Goal: Information Seeking & Learning: Learn about a topic

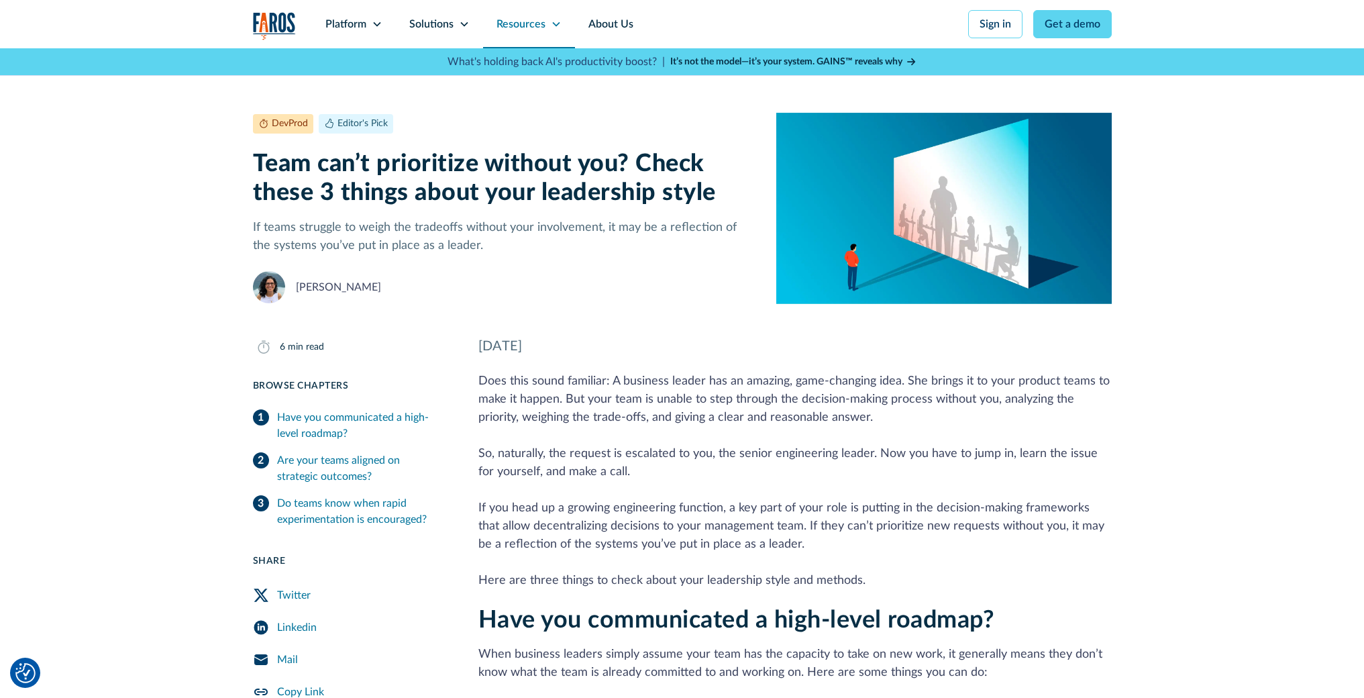
click at [555, 28] on icon at bounding box center [556, 24] width 11 height 11
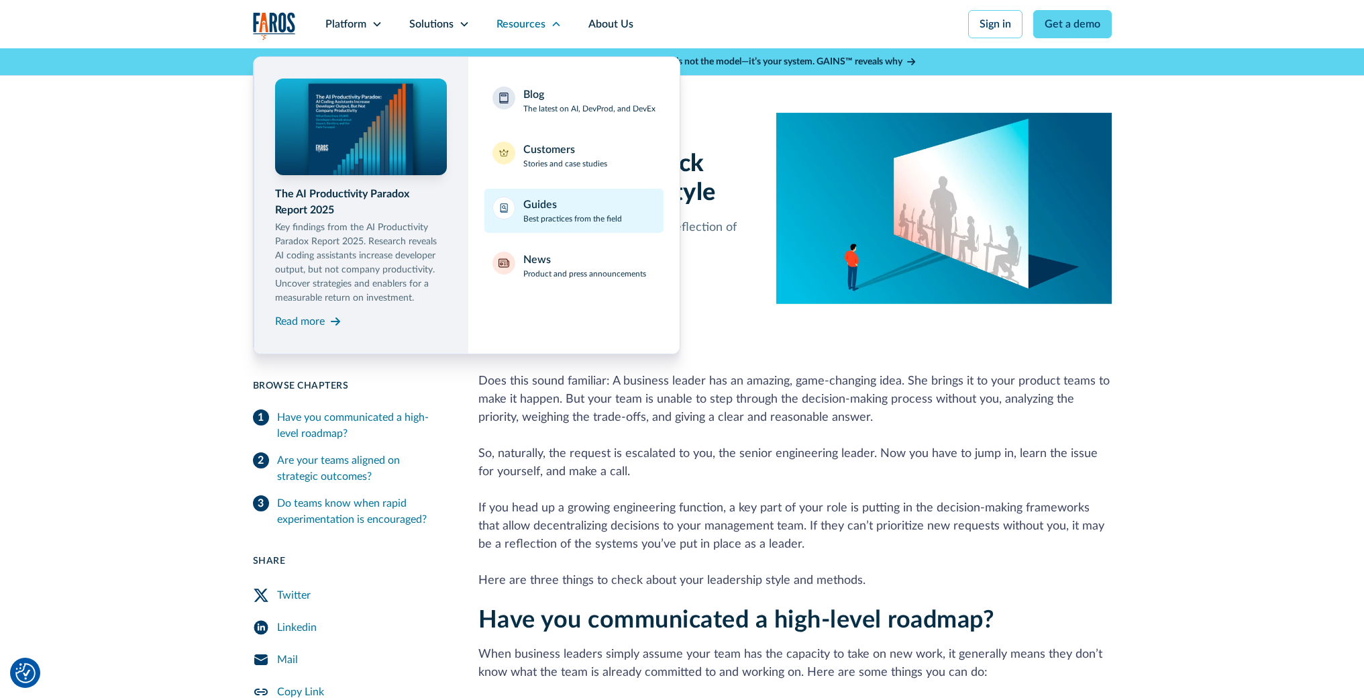
click at [602, 215] on p "Best practices from the field" at bounding box center [572, 219] width 99 height 12
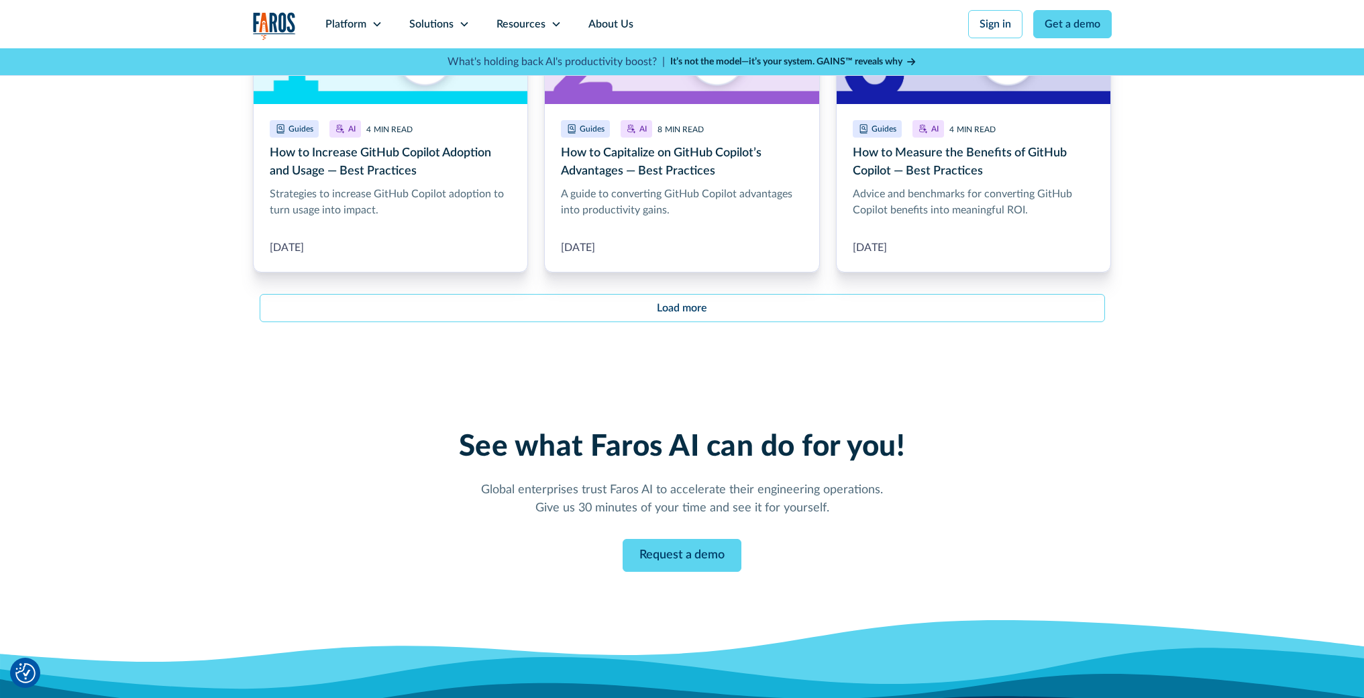
scroll to position [1487, 0]
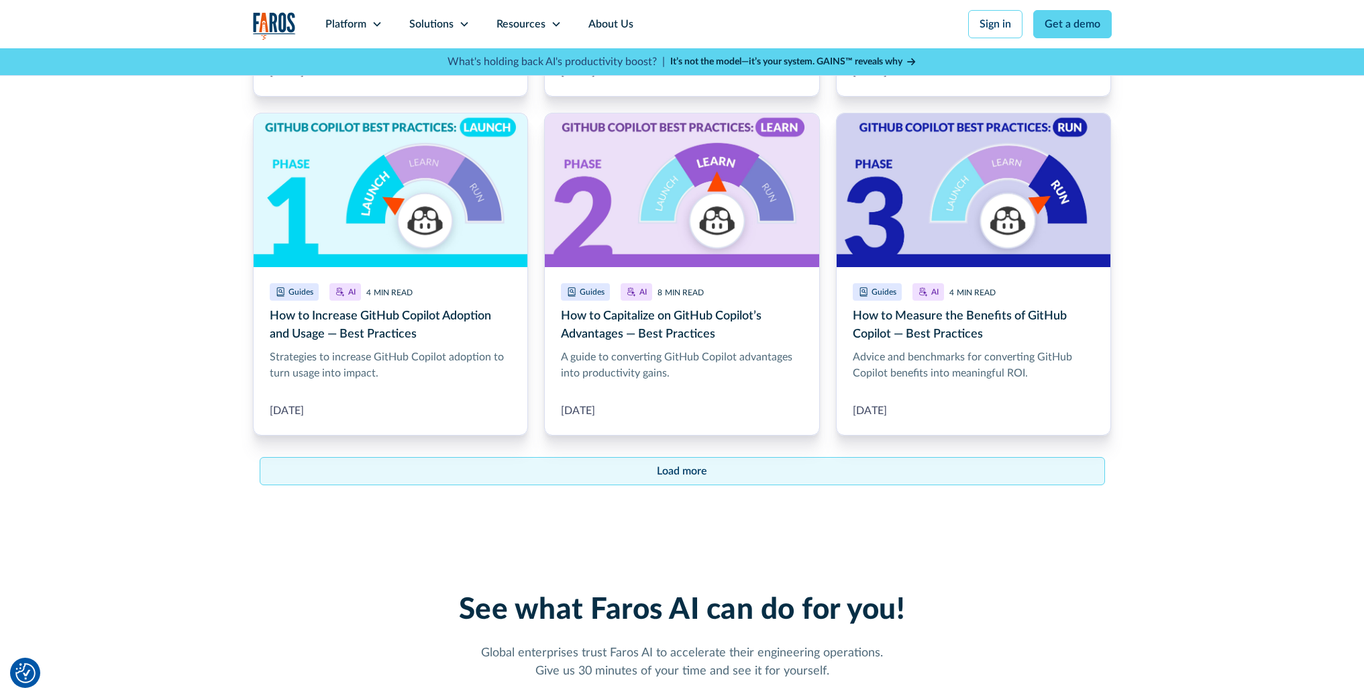
click at [699, 468] on div "Load more" at bounding box center [682, 471] width 50 height 16
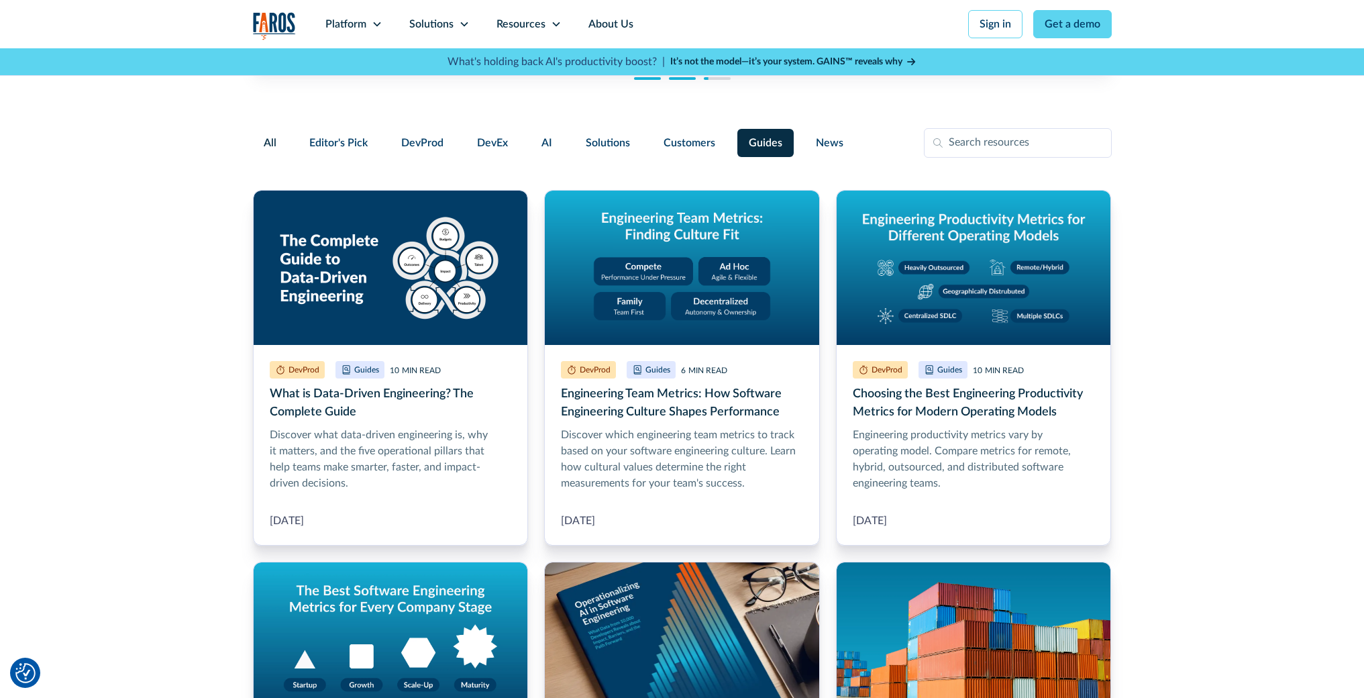
scroll to position [0, 0]
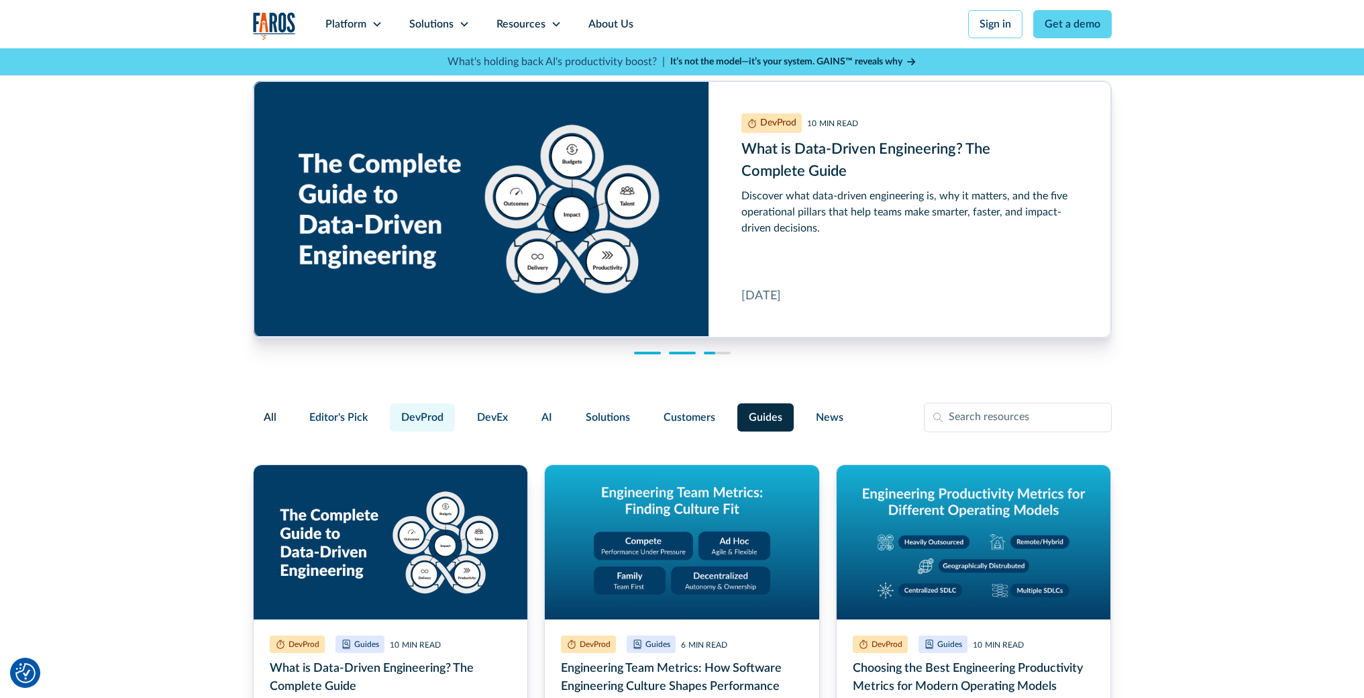
click at [429, 424] on span "DevProd" at bounding box center [422, 417] width 42 height 16
click at [388, 411] on input "DevProd" at bounding box center [388, 411] width 0 height 0
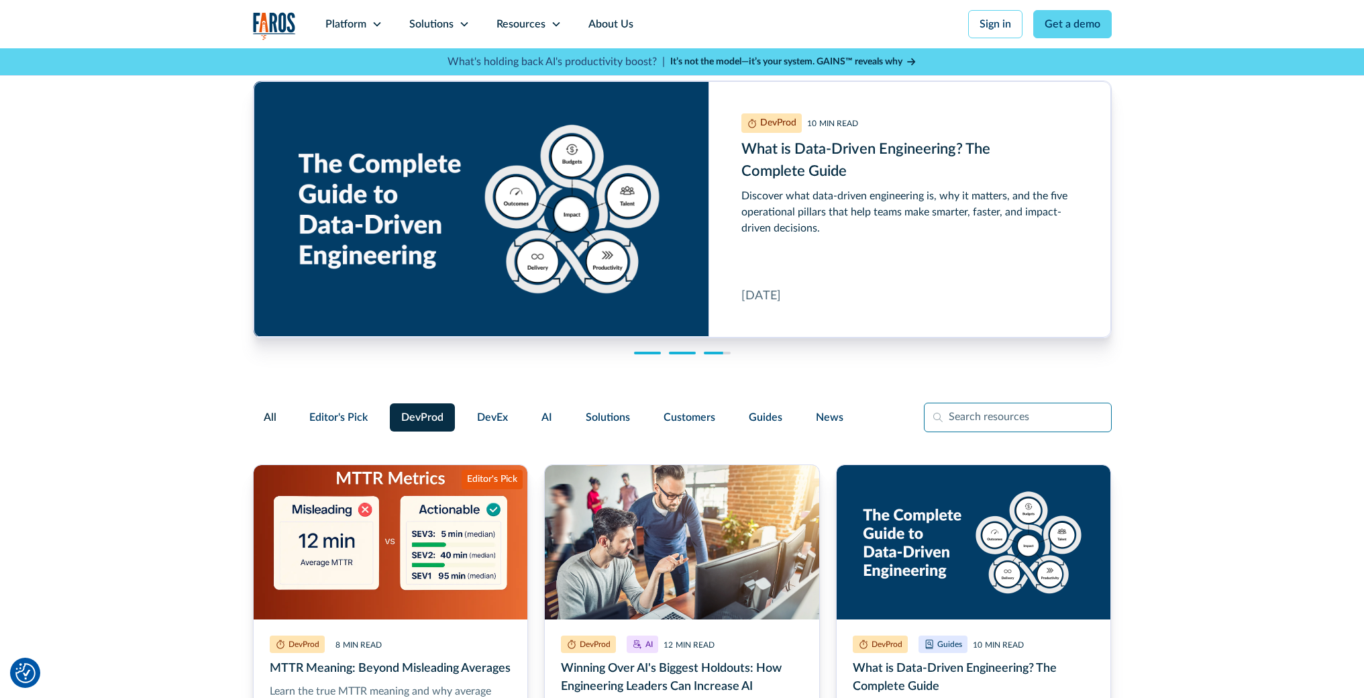
click at [963, 419] on input "Filter Form" at bounding box center [1018, 418] width 188 height 30
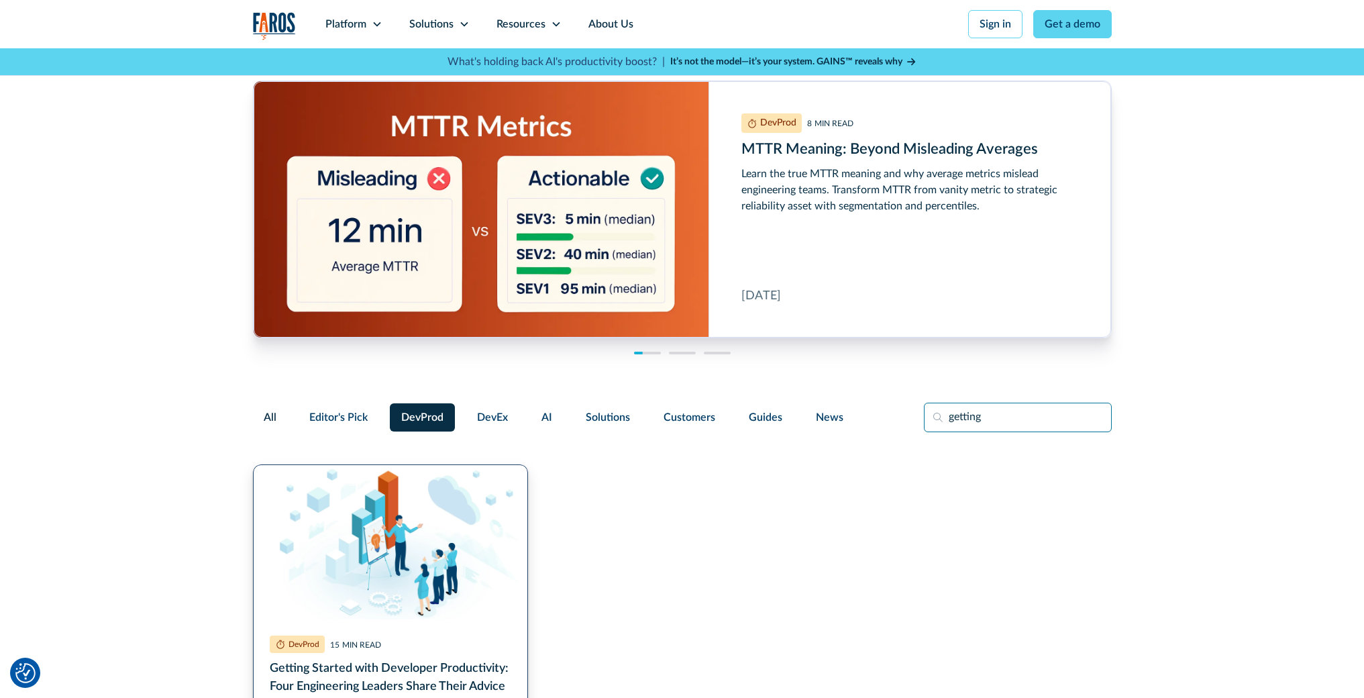
type input "getting"
click at [324, 536] on link "Getting Started with Developer Productivity: Four Engineering Leaders Share The…" at bounding box center [391, 642] width 276 height 356
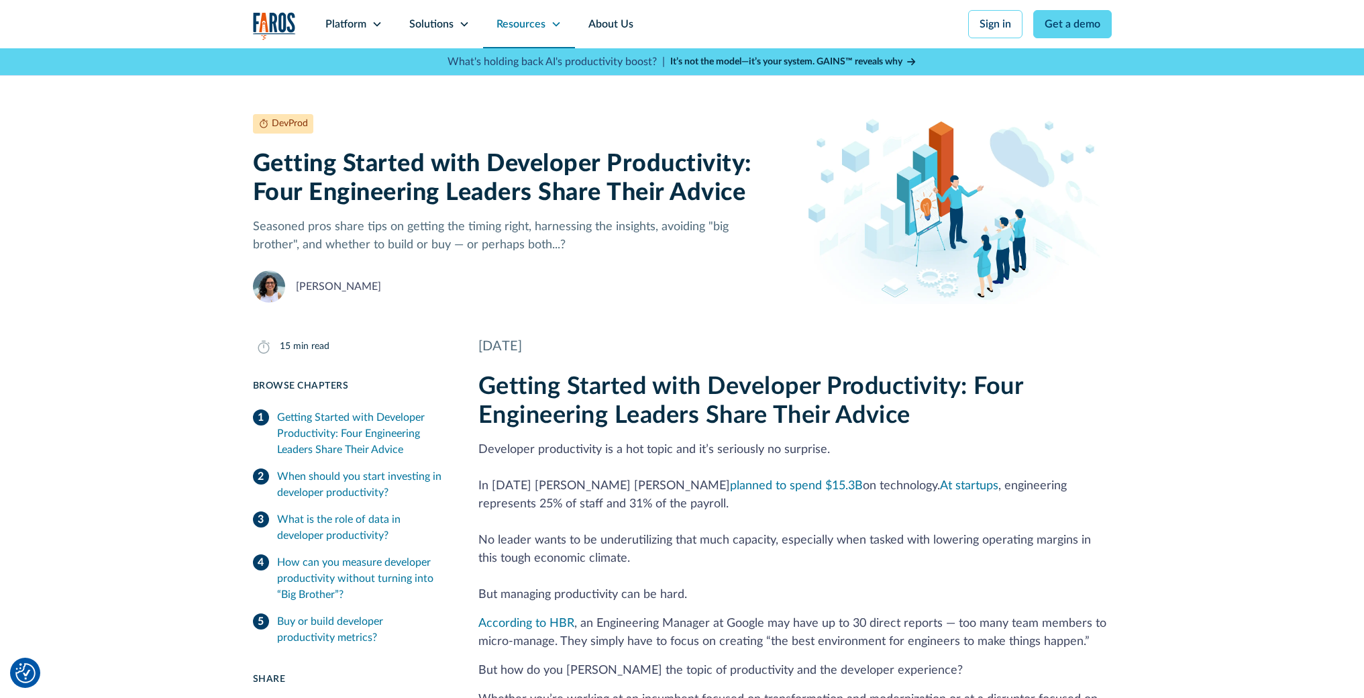
click at [551, 25] on icon at bounding box center [556, 24] width 11 height 11
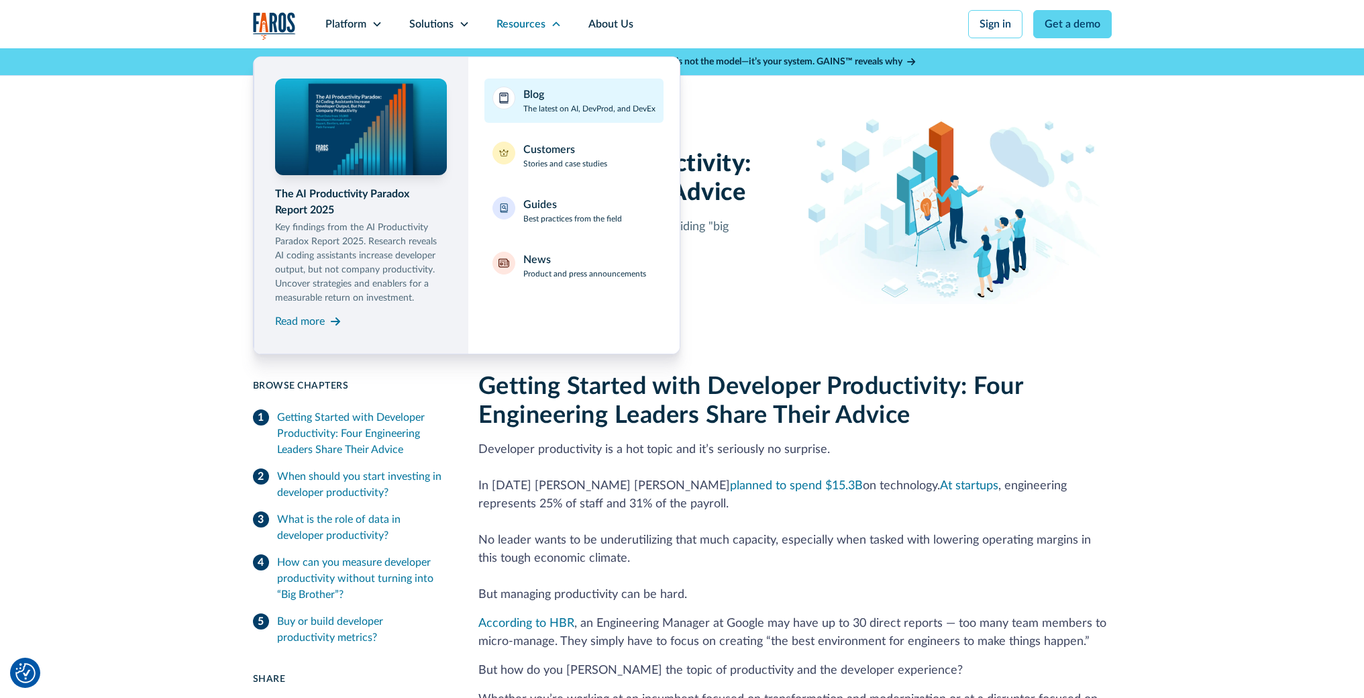
click at [588, 92] on div "Blog The latest on AI, DevProd, and DevEx" at bounding box center [589, 101] width 132 height 28
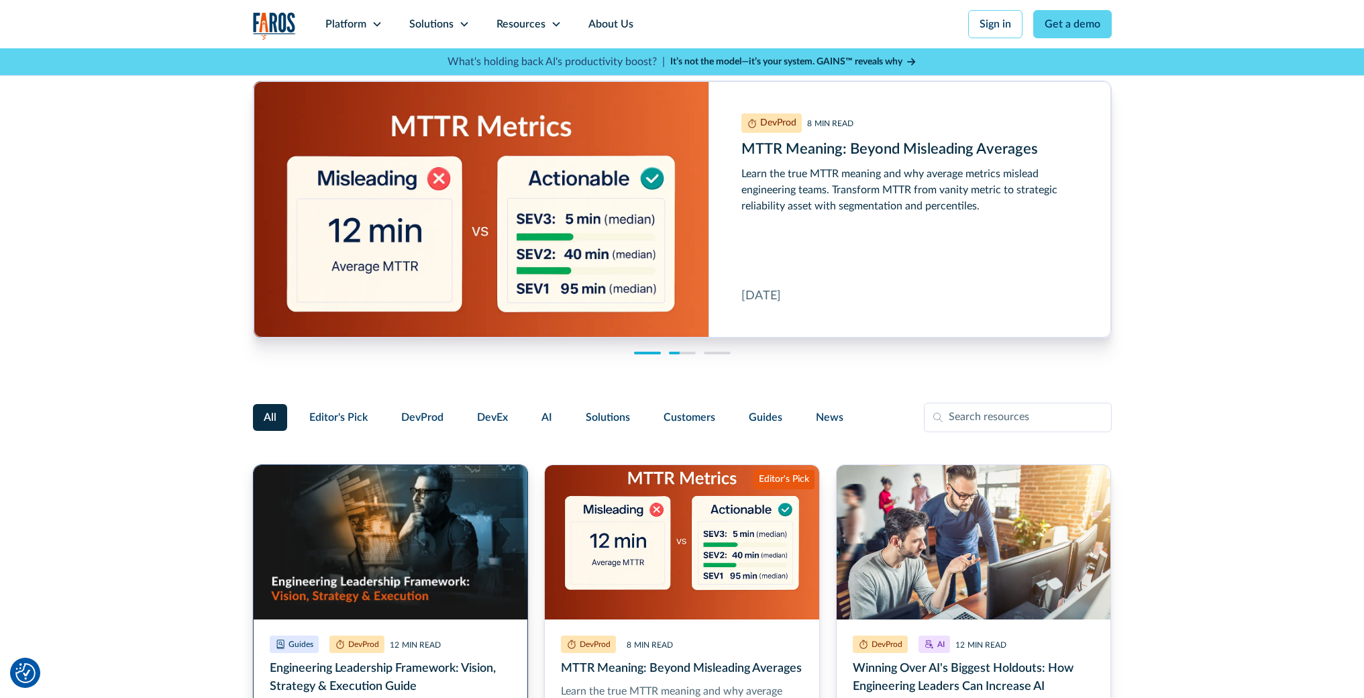
scroll to position [117, 0]
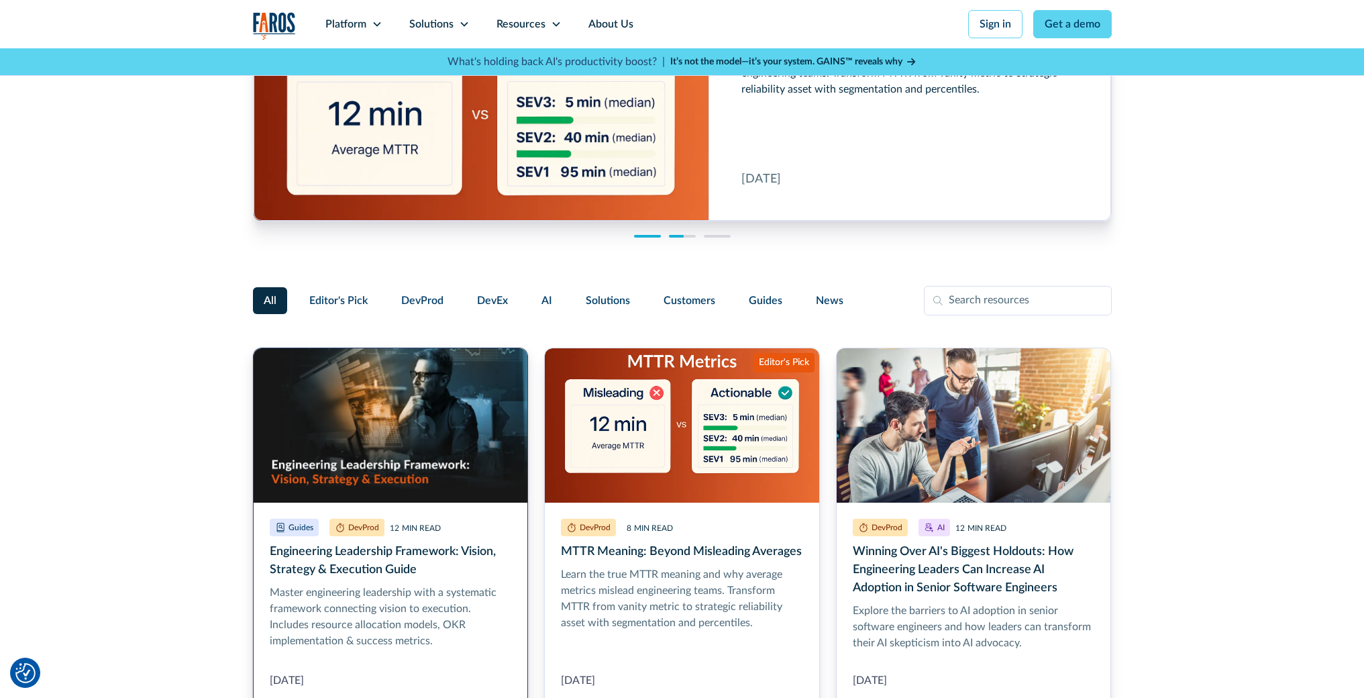
click at [431, 481] on link "Engineering Leadership Framework: Vision, Strategy & Execution Guide" at bounding box center [391, 527] width 276 height 358
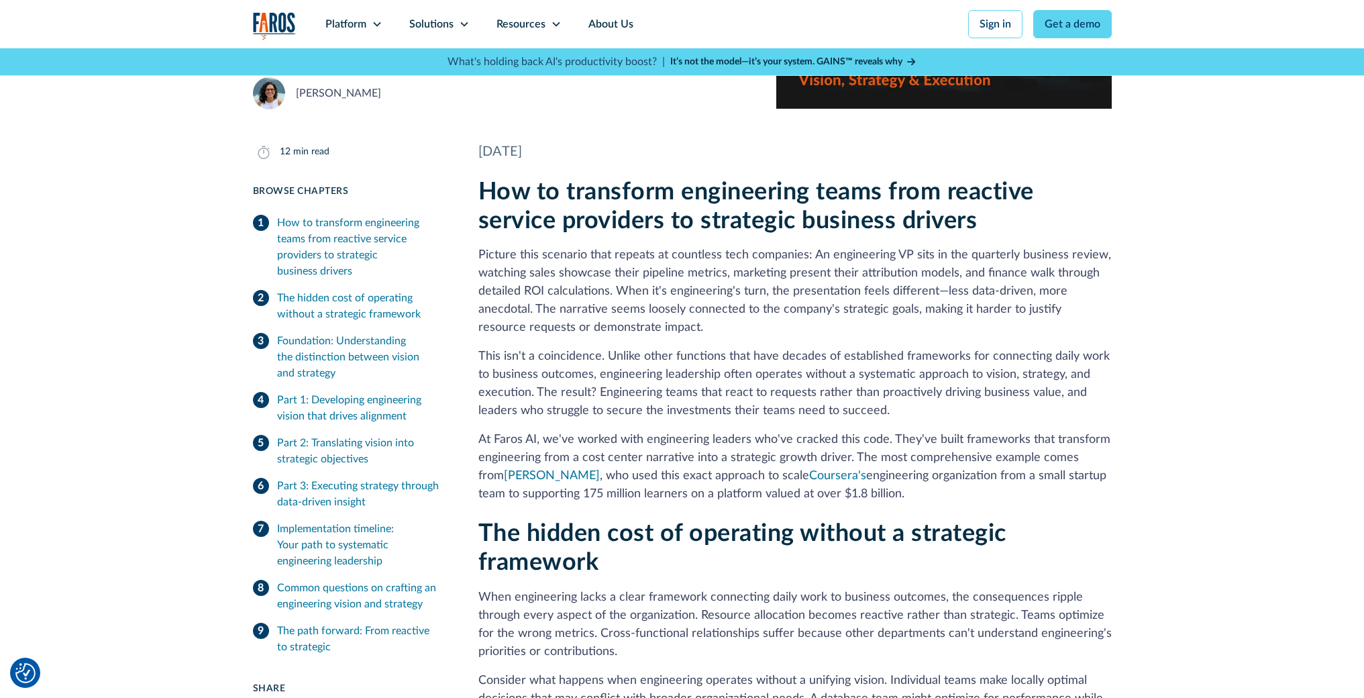
scroll to position [196, 0]
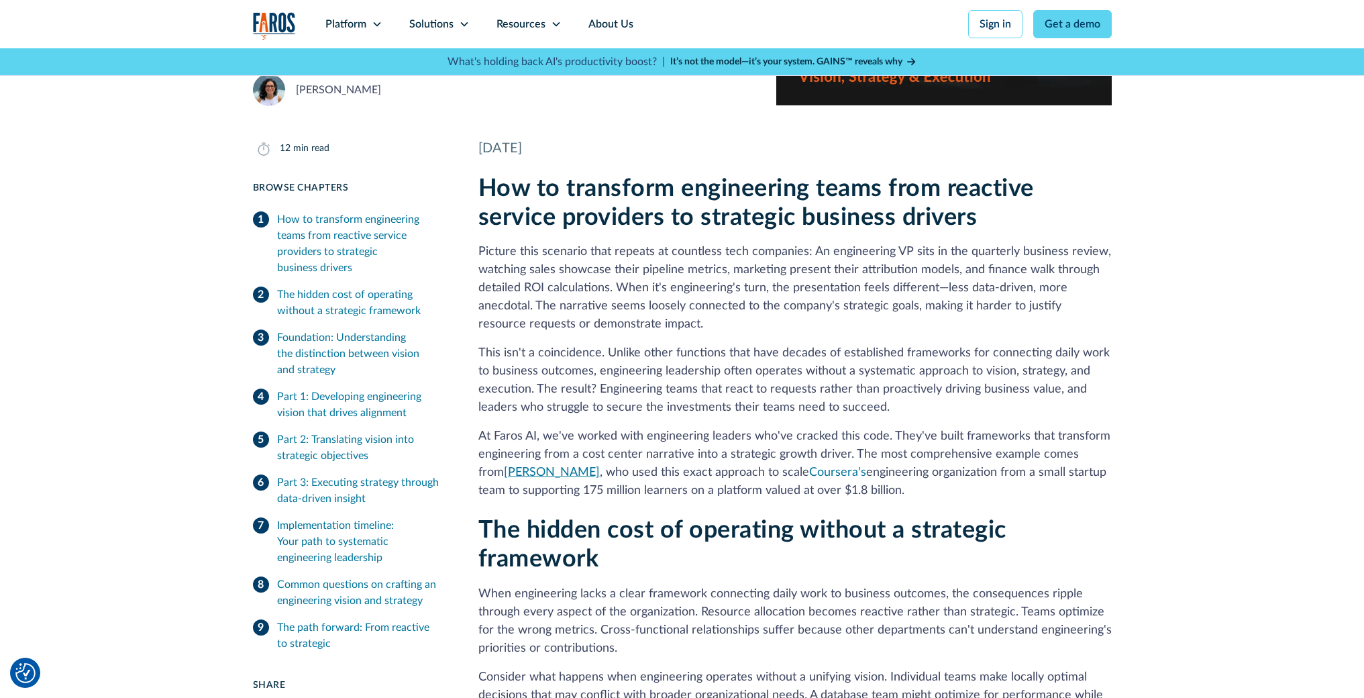
click at [533, 473] on link "Mustafa Furniturewala" at bounding box center [552, 472] width 96 height 12
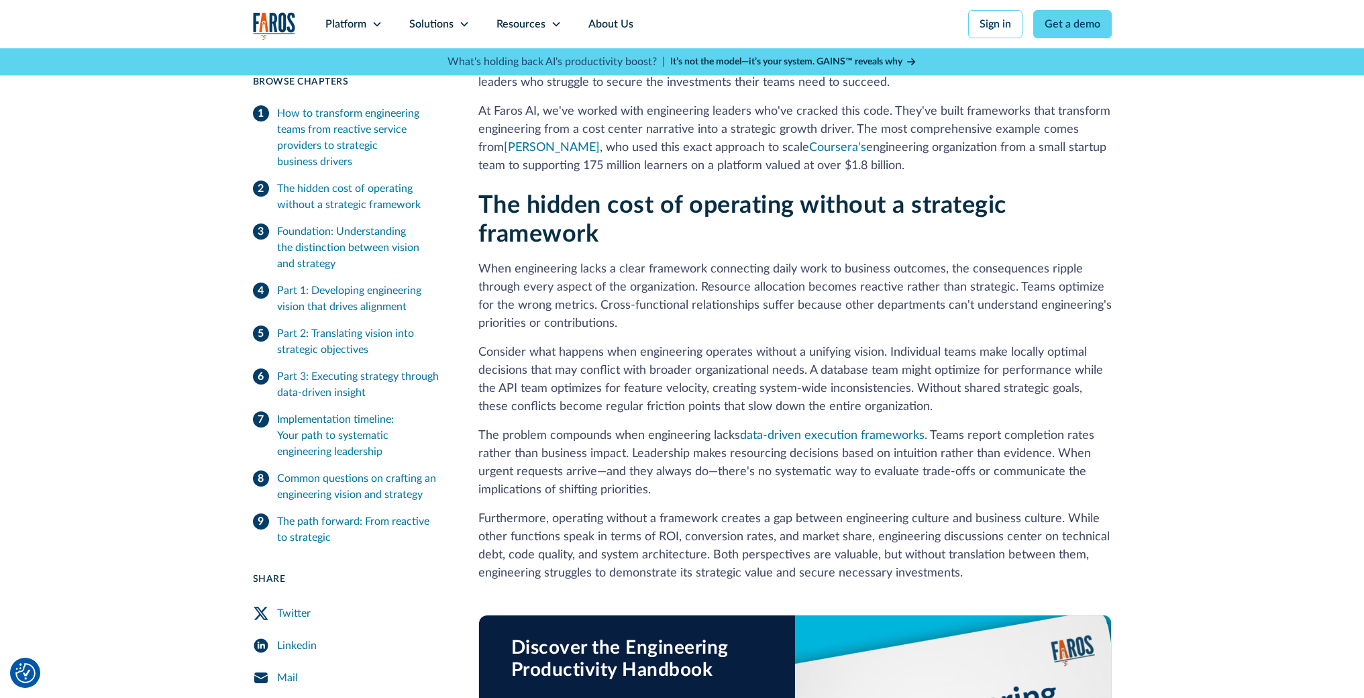
scroll to position [535, 0]
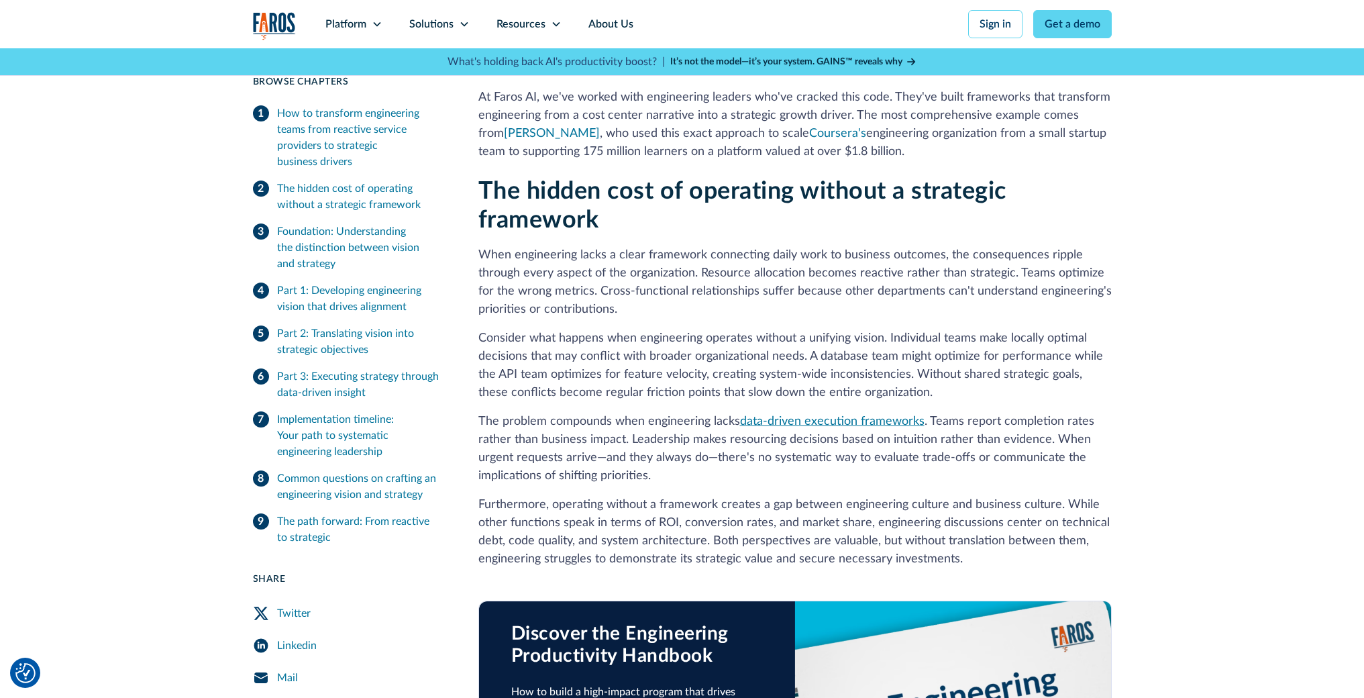
click at [838, 423] on link "data-driven execution frameworks" at bounding box center [832, 421] width 185 height 12
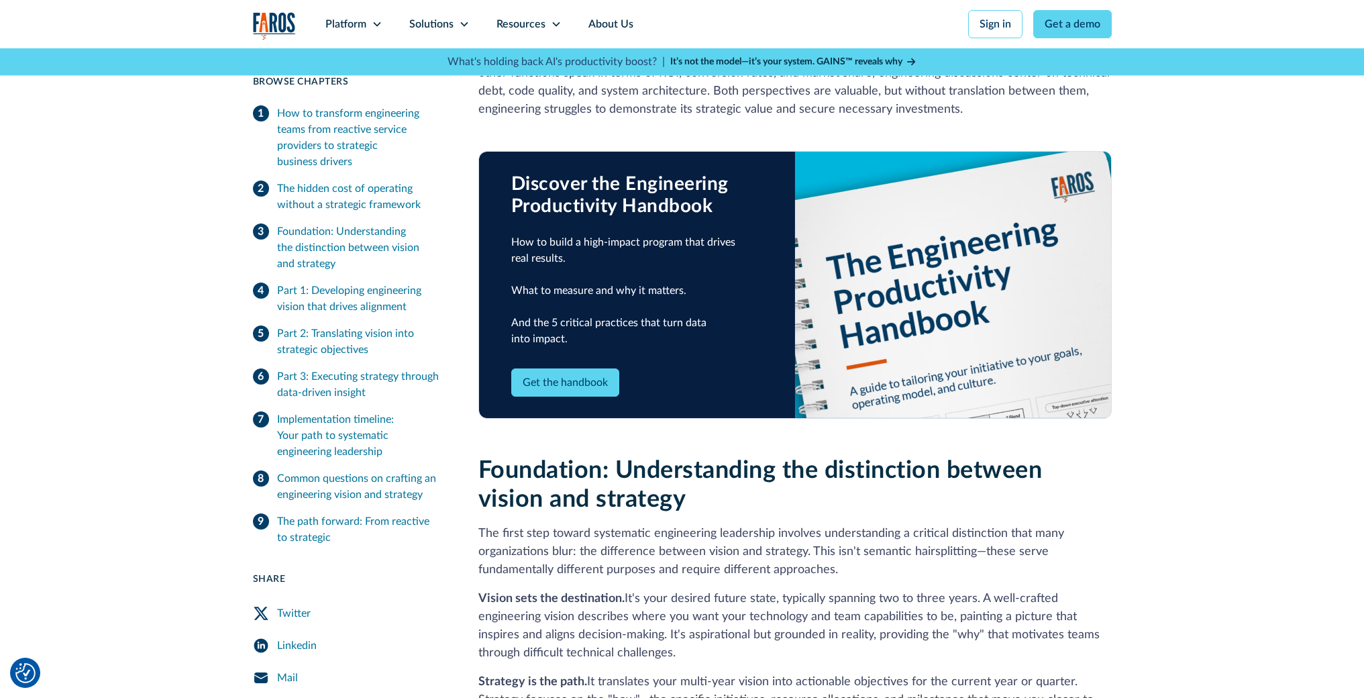
scroll to position [976, 0]
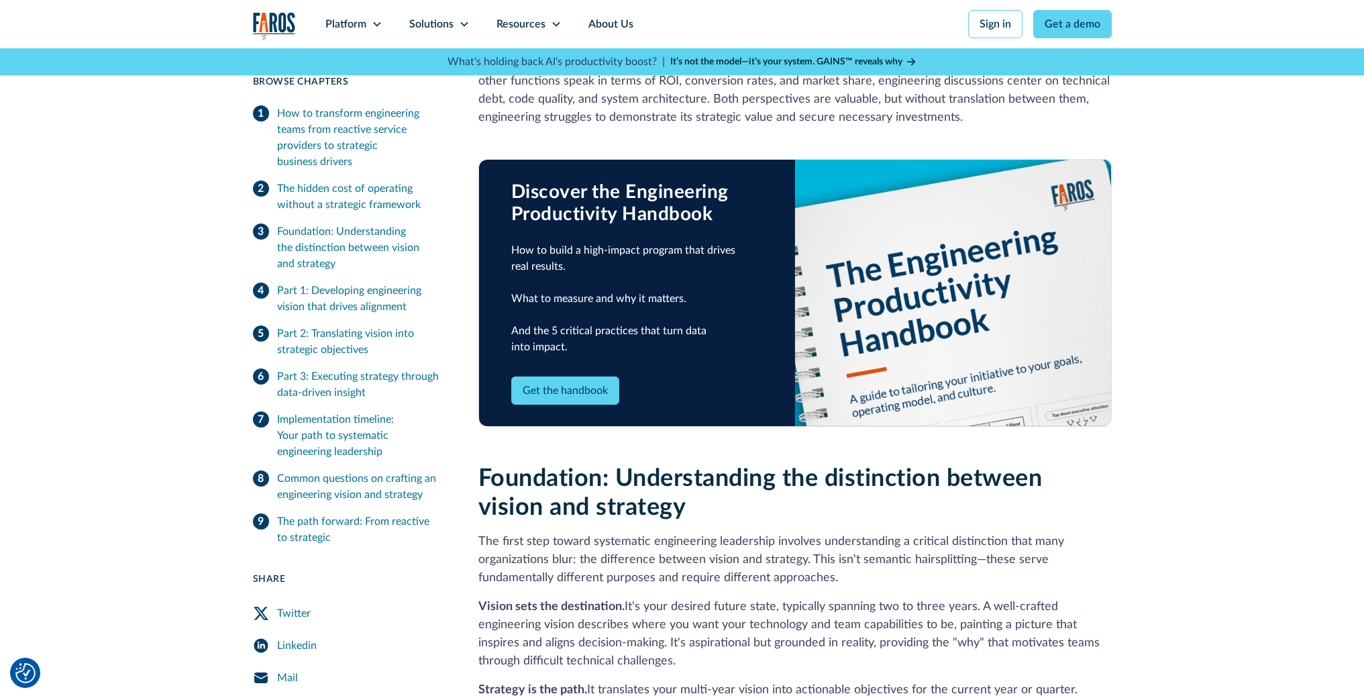
click at [567, 378] on link "Get the handbook" at bounding box center [565, 390] width 108 height 28
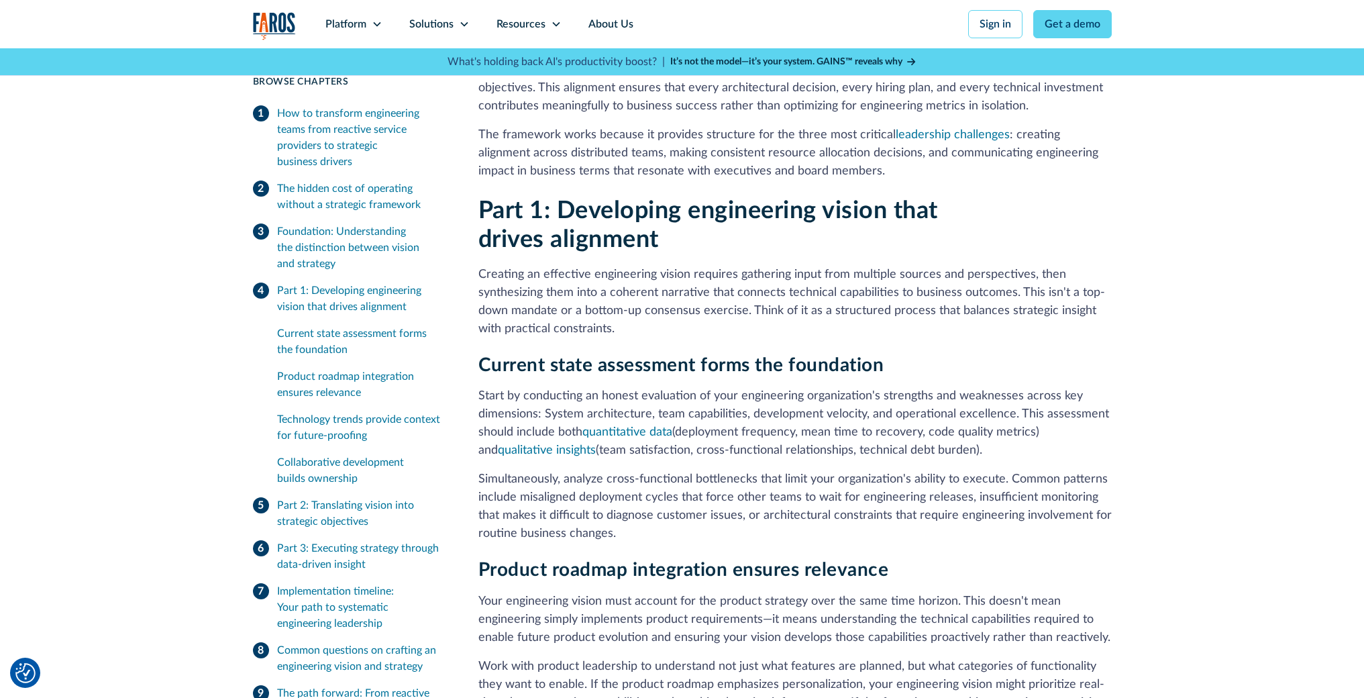
scroll to position [1741, 0]
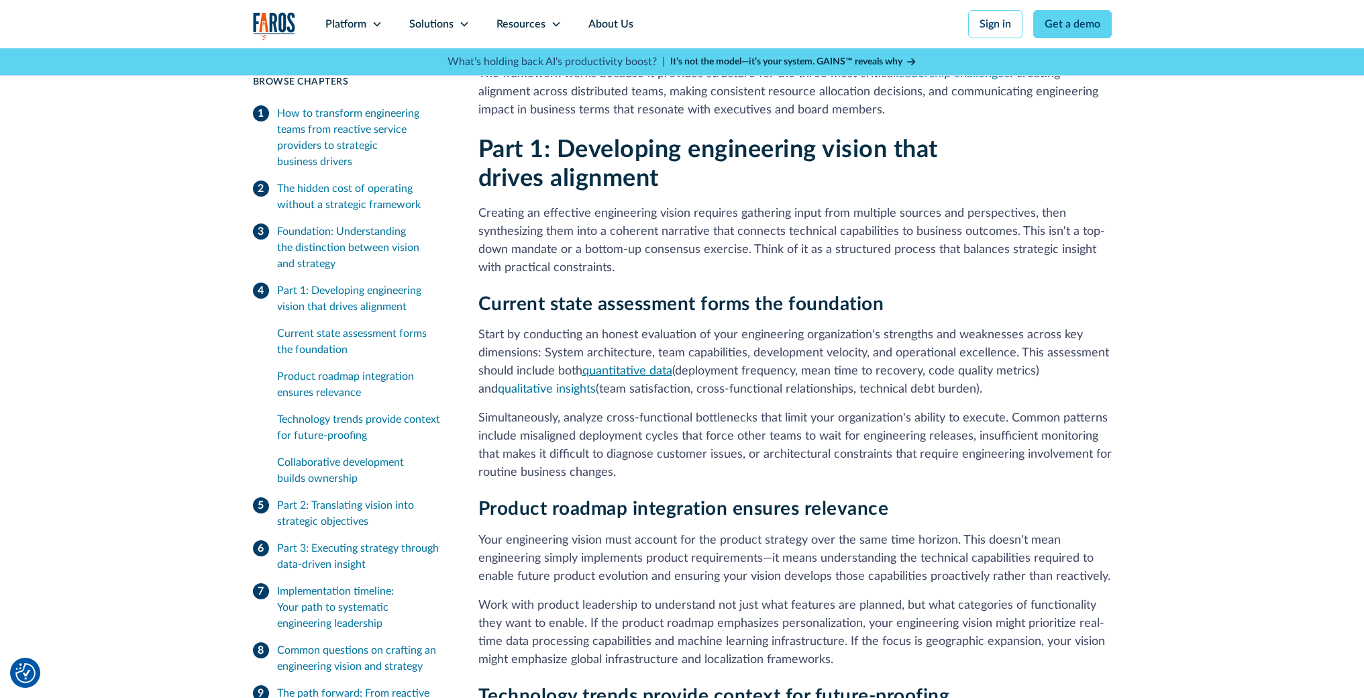
click at [622, 365] on link "quantitative data" at bounding box center [627, 371] width 90 height 12
click at [538, 383] on link "qualitative insights" at bounding box center [547, 389] width 98 height 12
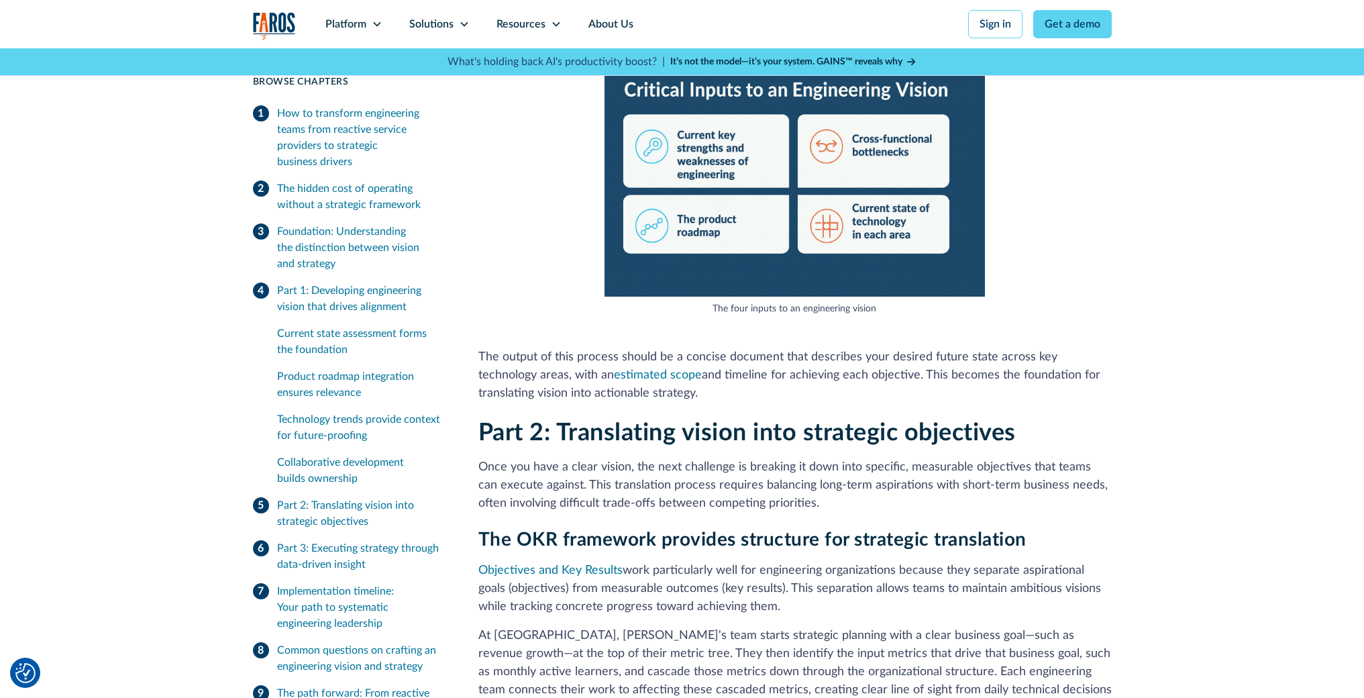
scroll to position [2730, 0]
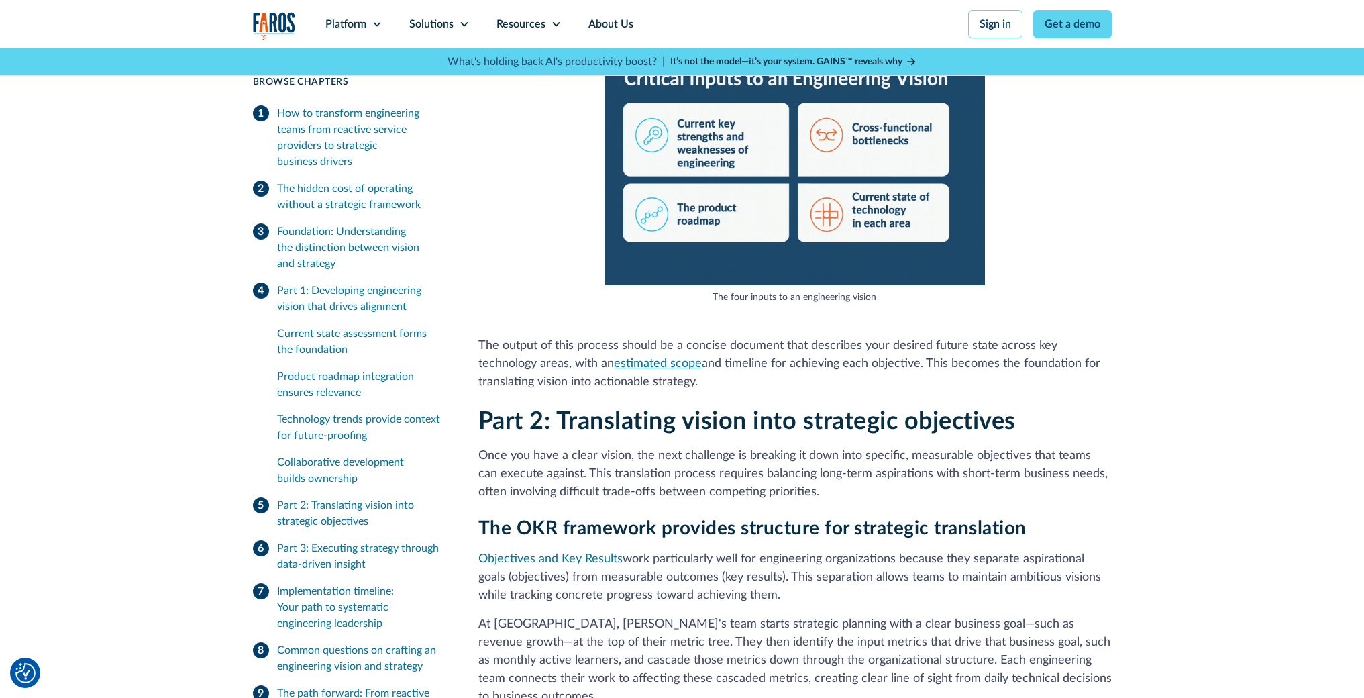
click at [614, 358] on link "estimated scope" at bounding box center [658, 364] width 88 height 12
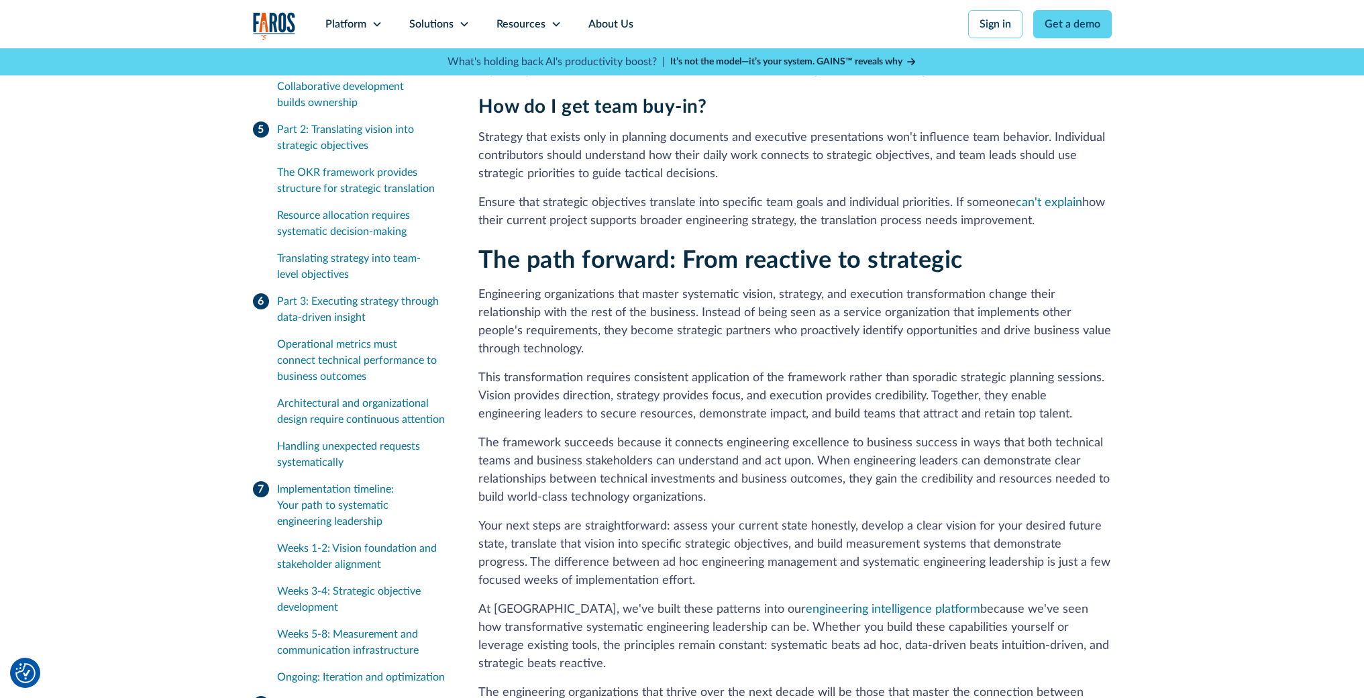
scroll to position [6846, 0]
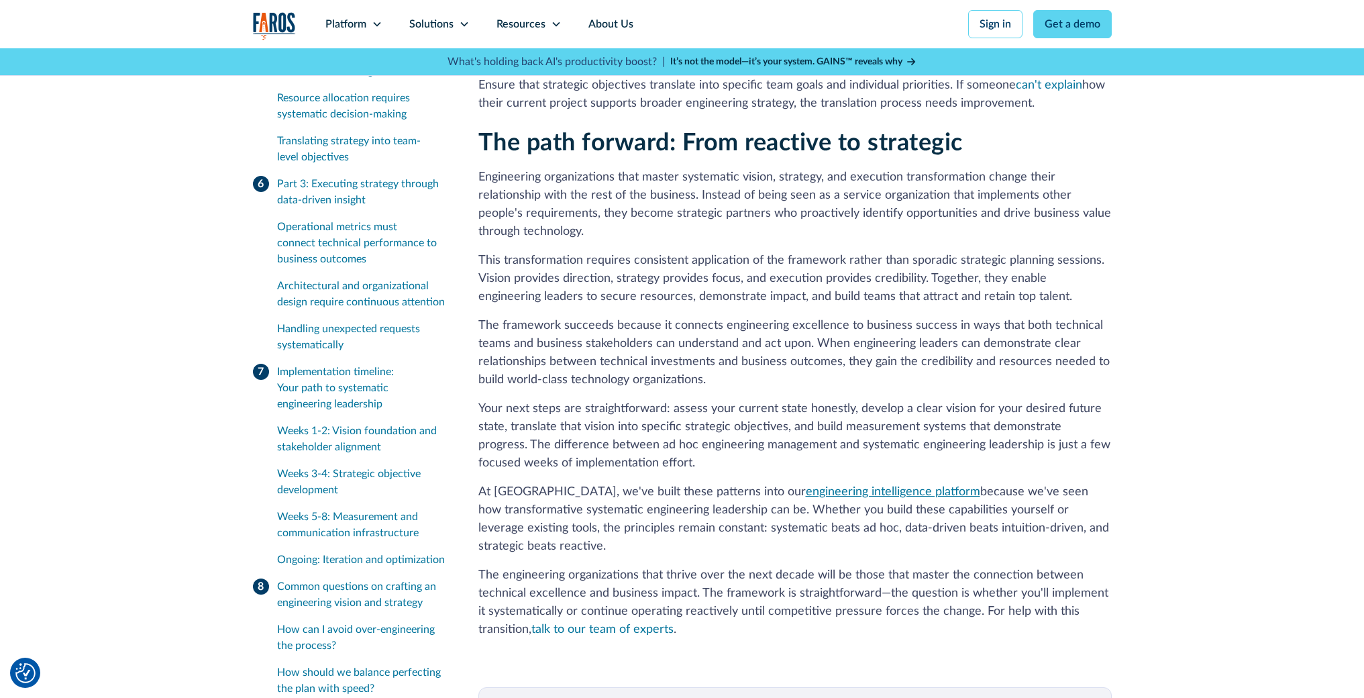
click at [806, 486] on link "engineering intelligence platform" at bounding box center [893, 492] width 174 height 12
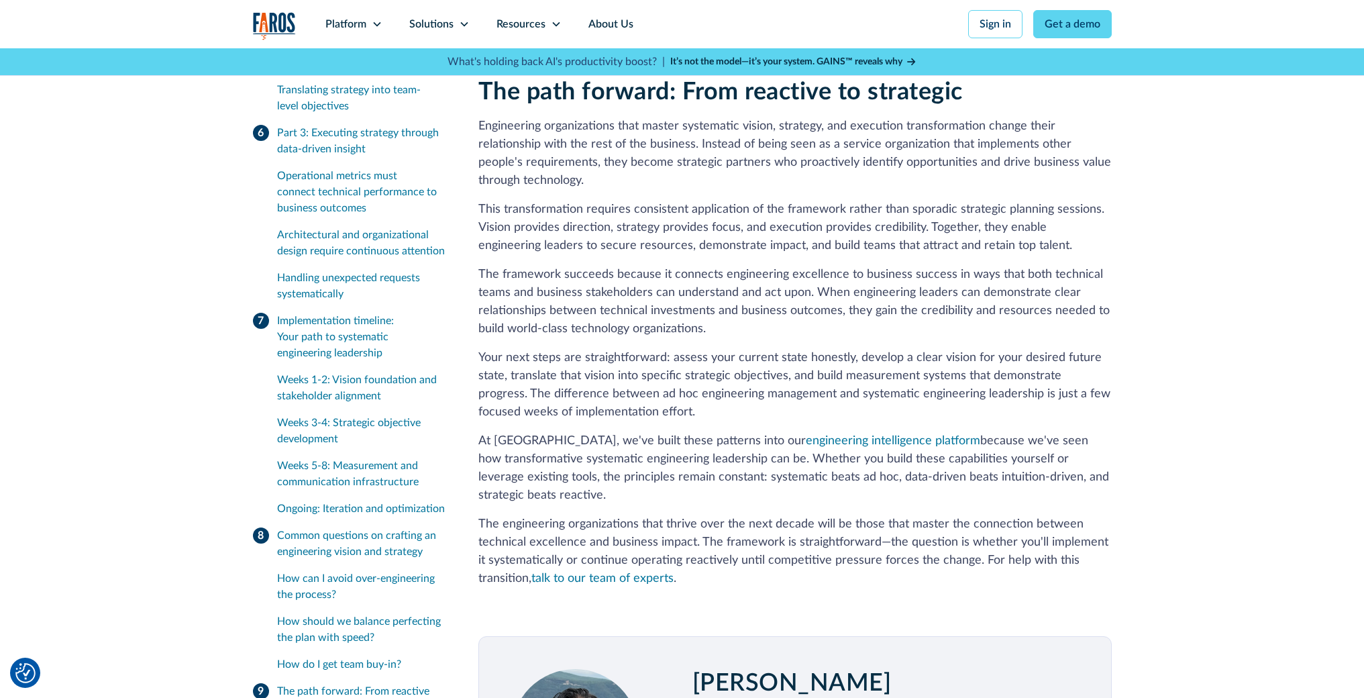
scroll to position [7111, 0]
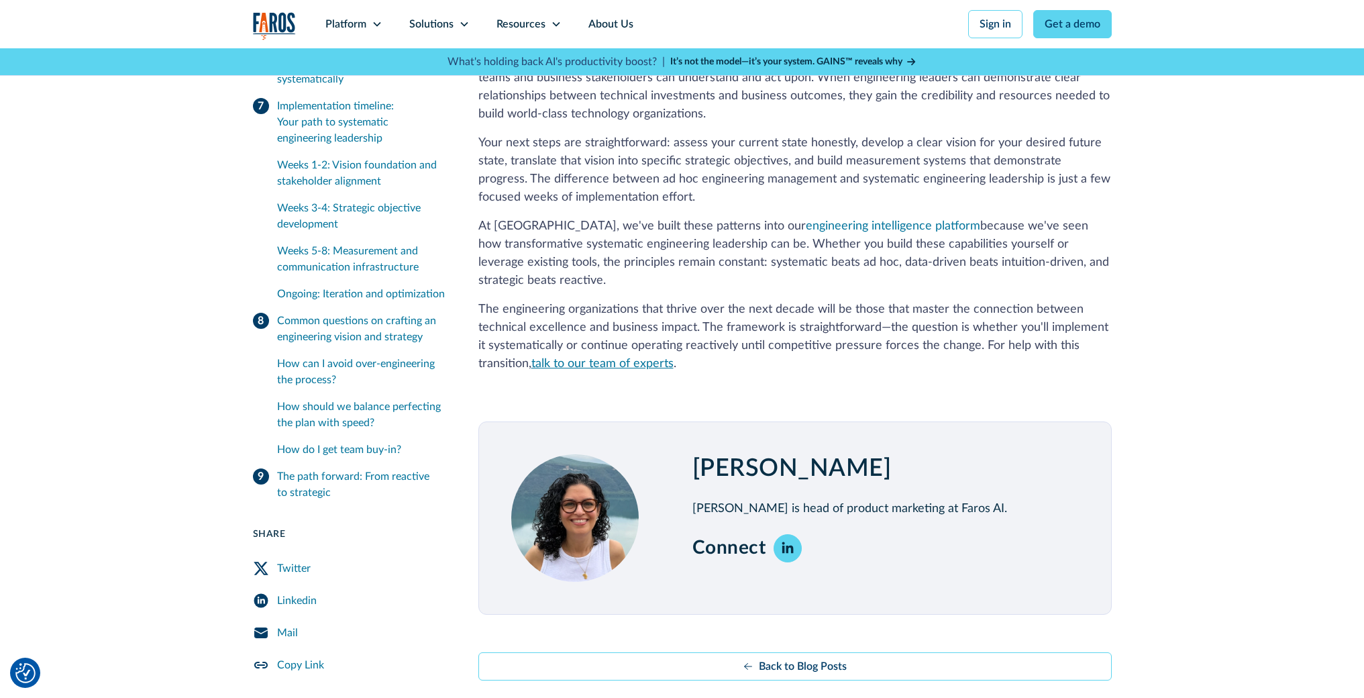
click at [644, 358] on link "talk to our team of experts" at bounding box center [602, 364] width 142 height 12
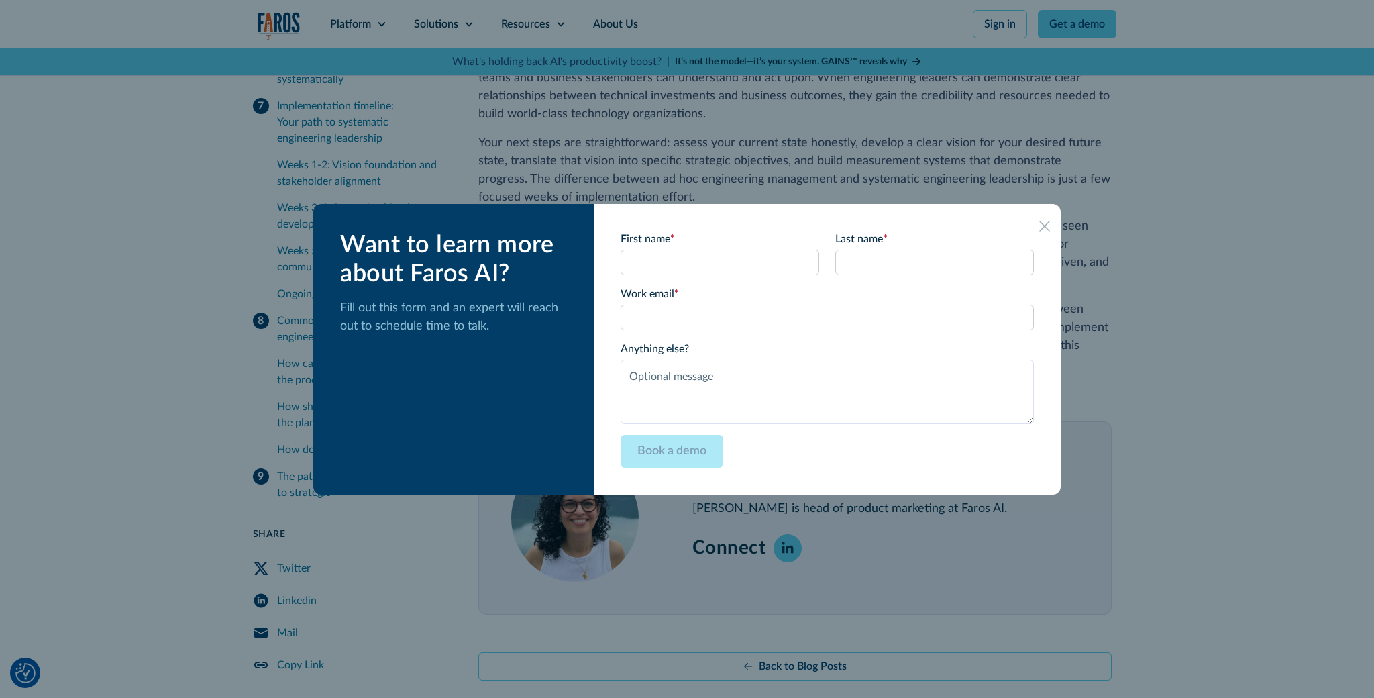
click at [1039, 225] on icon at bounding box center [1044, 226] width 11 height 11
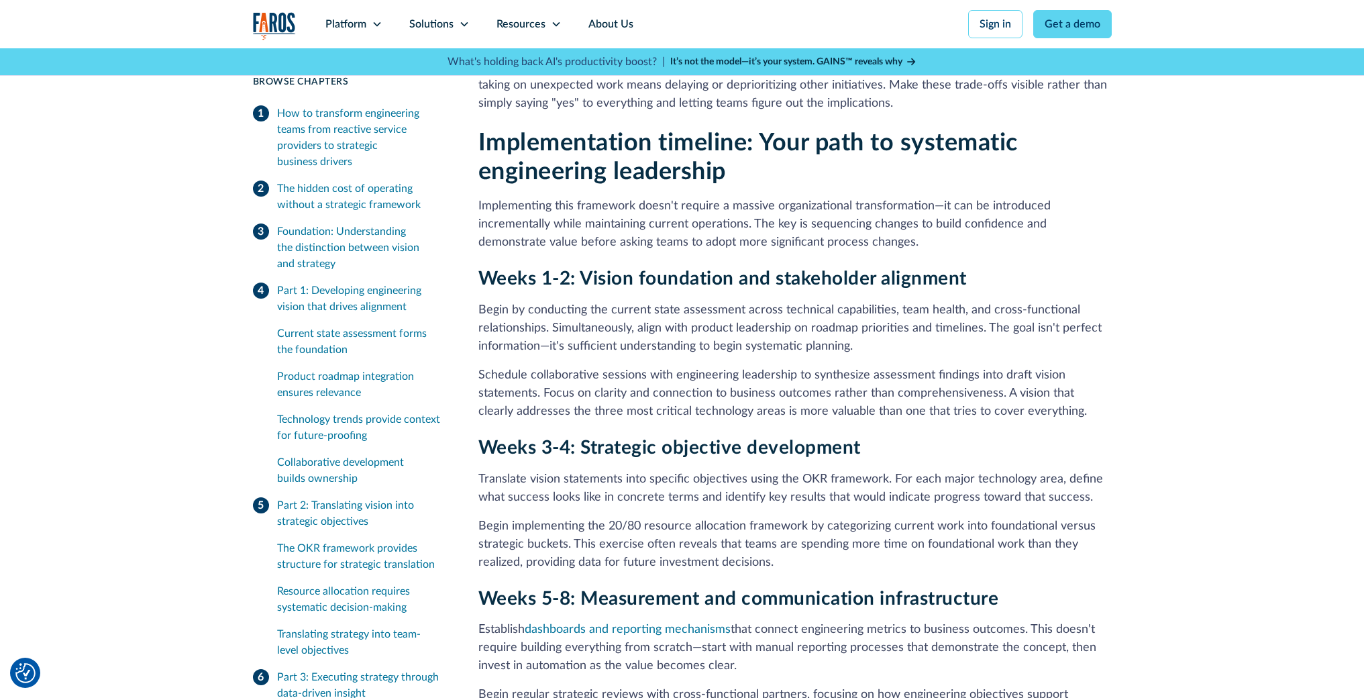
scroll to position [5268, 0]
